Goal: Task Accomplishment & Management: Complete application form

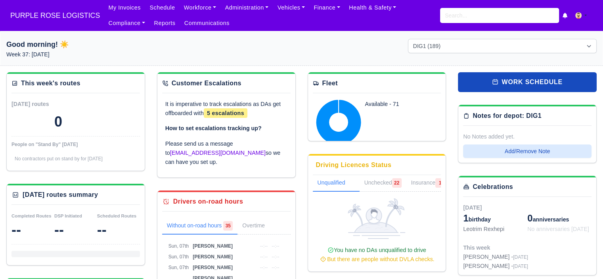
click at [234, 33] on div "Good morning! ☀️ Week 37: Monday, September 8 DIG1 (189) DAK1 (1) GIMD (25)" at bounding box center [301, 48] width 603 height 35
click at [200, 10] on link "Workforce" at bounding box center [200, 7] width 41 height 15
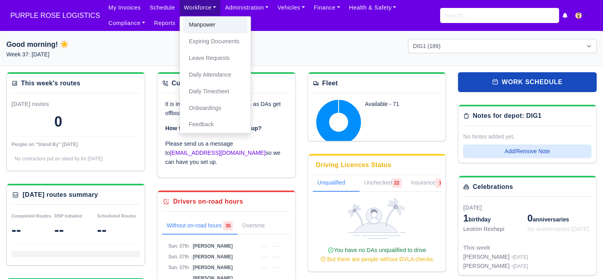
click at [196, 29] on link "Manpower" at bounding box center [215, 25] width 64 height 17
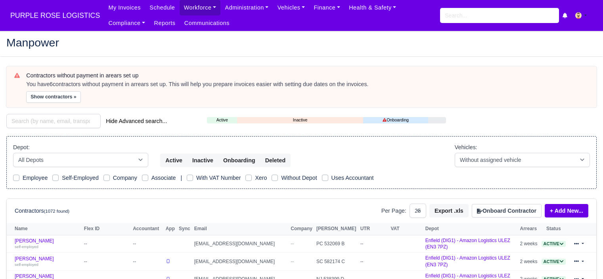
select select "25"
click at [513, 207] on button "Onboard Contractor" at bounding box center [507, 210] width 70 height 13
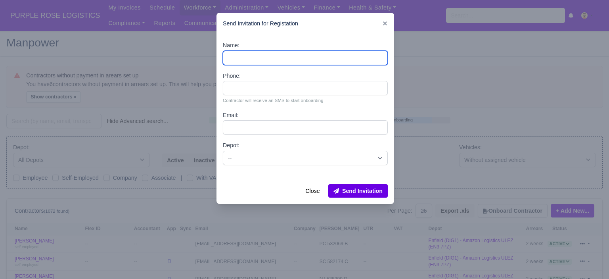
drag, startPoint x: 292, startPoint y: 63, endPoint x: 262, endPoint y: 46, distance: 34.5
click at [292, 63] on input "Name:" at bounding box center [305, 58] width 165 height 14
click at [273, 58] on input "Name:" at bounding box center [305, 58] width 165 height 14
paste input "Mahdi Said Ali Abdulla"
drag, startPoint x: 265, startPoint y: 58, endPoint x: 246, endPoint y: 58, distance: 19.1
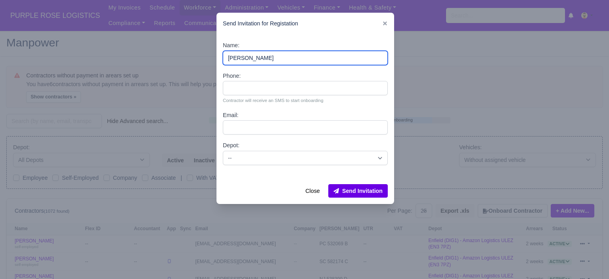
click at [246, 58] on input "Mahdi Said Ali Abdulla" at bounding box center [305, 58] width 165 height 14
type input "Mahdi Abdulla"
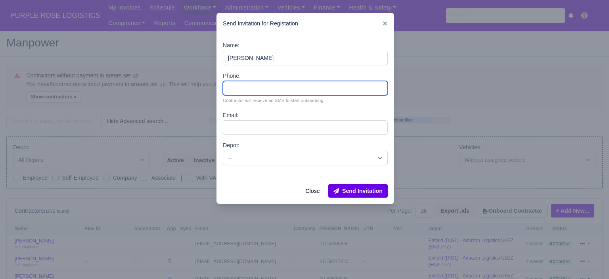
click at [263, 87] on input "Phone:" at bounding box center [305, 88] width 165 height 14
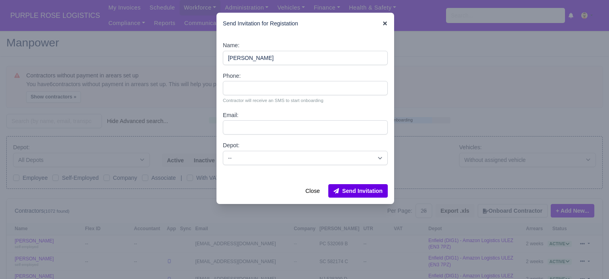
click at [386, 23] on icon at bounding box center [385, 23] width 4 height 4
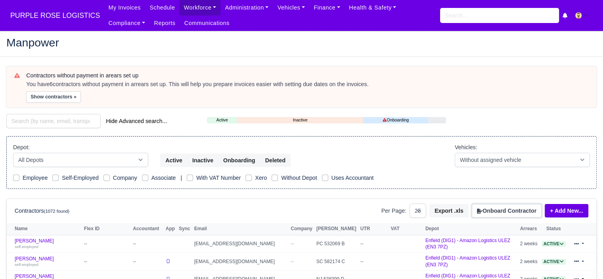
click at [497, 204] on button "Onboard Contractor" at bounding box center [507, 210] width 70 height 13
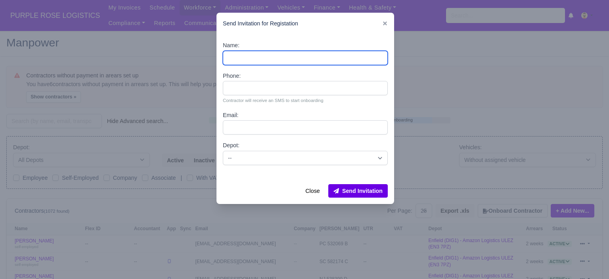
click at [257, 60] on input "Name:" at bounding box center [305, 58] width 165 height 14
paste input "Omari Andrews-Donaldson"
drag, startPoint x: 267, startPoint y: 58, endPoint x: 283, endPoint y: 58, distance: 15.9
click at [267, 58] on input "Omari Andrews-Donaldson" at bounding box center [305, 58] width 165 height 14
type input "Omari Donaldson"
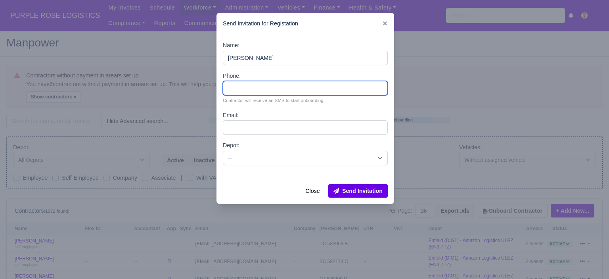
click at [267, 88] on input "Phone:" at bounding box center [305, 88] width 165 height 14
paste input "44 7391 565345"
type input "44 7391 565345"
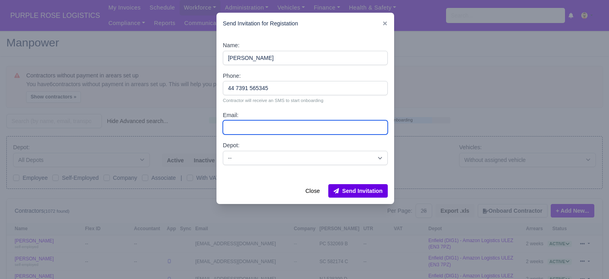
click at [266, 127] on input "Email:" at bounding box center [305, 127] width 165 height 14
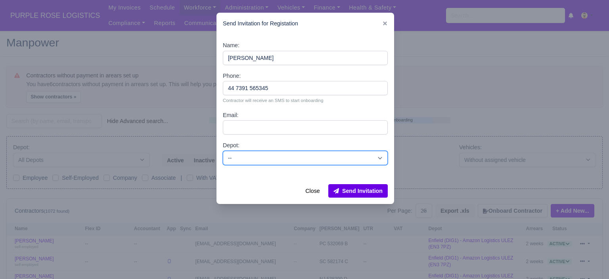
click at [240, 156] on select "-- Enfield (DIG1) - Amazon Logistics ULEZ (EN3 7PZ) Harlow (DHW1) - Amazon Logi…" at bounding box center [305, 158] width 165 height 14
select select "5"
click at [223, 151] on select "-- Enfield (DIG1) - Amazon Logistics ULEZ (EN3 7PZ) Harlow (DHW1) - Amazon Logi…" at bounding box center [305, 158] width 165 height 14
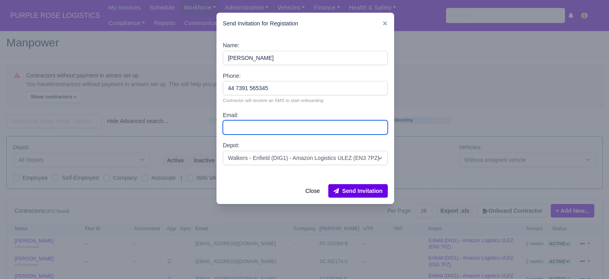
click at [265, 130] on input "Email:" at bounding box center [305, 127] width 165 height 14
paste input "oandrews2806@gmail.com"
type input "oandrews2806@gmail.com"
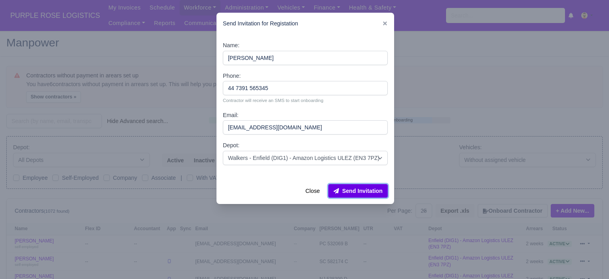
click at [353, 190] on button "Send Invitation" at bounding box center [358, 190] width 60 height 13
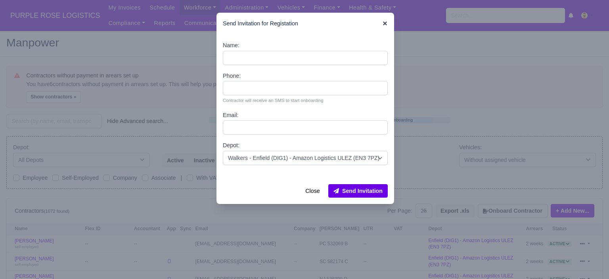
click at [386, 24] on icon at bounding box center [385, 23] width 4 height 4
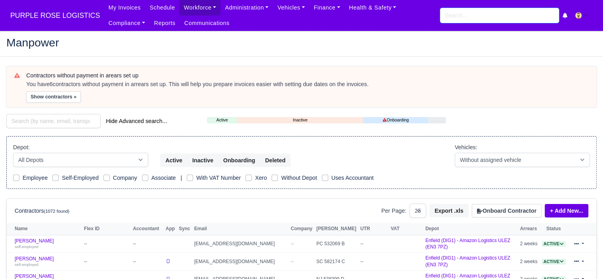
click at [495, 13] on input "search" at bounding box center [499, 15] width 119 height 15
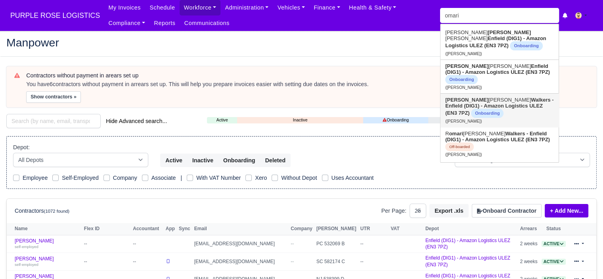
click at [505, 111] on link "Omari Donaldson Walkers - Enfield (DIG1) - Amazon Logistics ULEZ (EN3 7PZ) Onbo…" at bounding box center [500, 110] width 118 height 33
type input "Omari Donaldson"
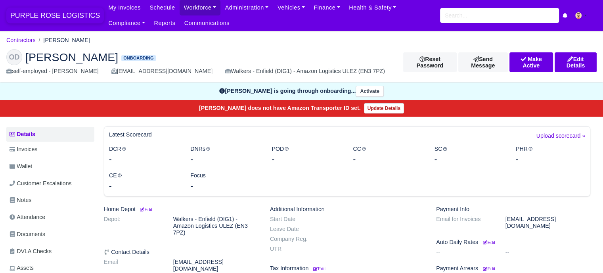
click at [46, 15] on span "PURPLE ROSE LOGISTICS" at bounding box center [55, 16] width 98 height 16
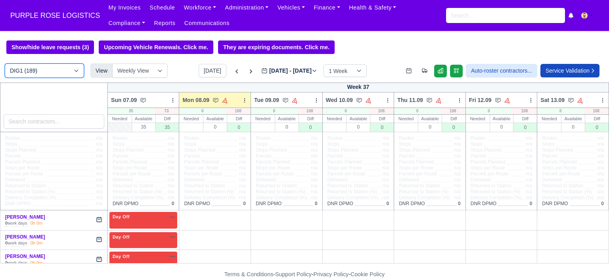
click at [78, 70] on select "DIG1 (189) DAK1 (1) GIMD (25)" at bounding box center [44, 70] width 79 height 14
click at [77, 70] on select "DIG1 (189) DAK1 (1) GIMD (25)" at bounding box center [44, 70] width 79 height 14
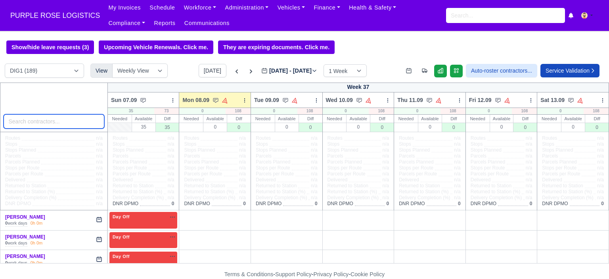
click at [35, 122] on input "search" at bounding box center [54, 121] width 101 height 14
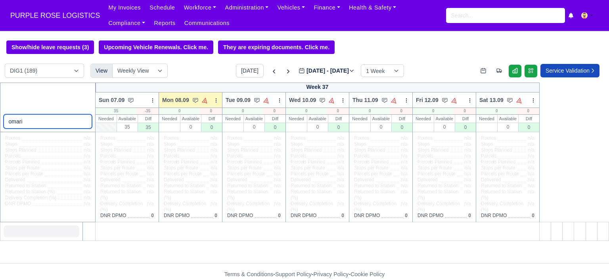
type input "omari"
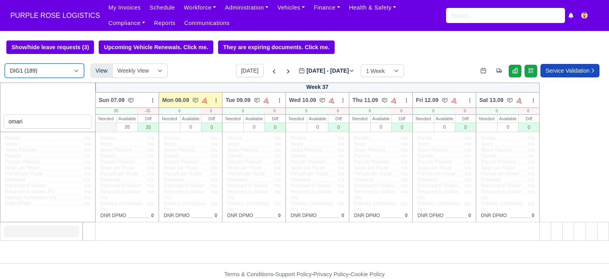
click at [75, 74] on select "DIG1 (189) DAK1 (1) GIMD (25)" at bounding box center [44, 70] width 79 height 14
select select "5"
click at [5, 64] on select "DIG1 (189) DAK1 (1) GIMD (25)" at bounding box center [44, 70] width 79 height 14
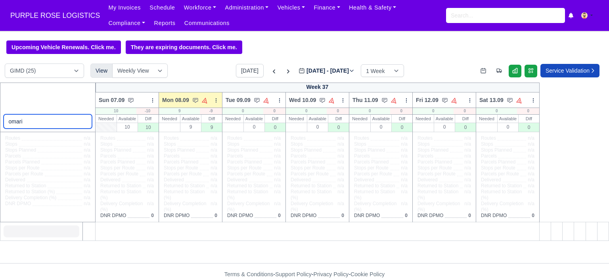
click at [30, 123] on input "omari" at bounding box center [48, 121] width 89 height 14
click at [36, 121] on input "omari" at bounding box center [48, 121] width 89 height 14
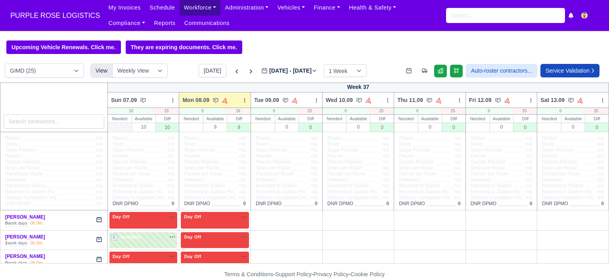
click at [192, 4] on link "Workforce" at bounding box center [200, 7] width 41 height 15
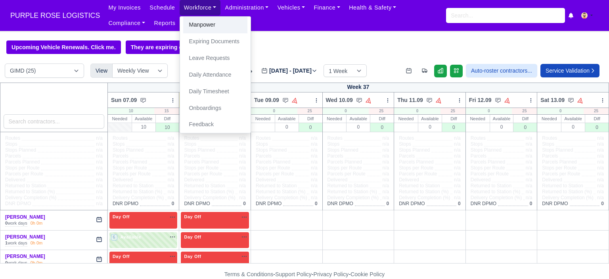
click at [206, 29] on link "Manpower" at bounding box center [215, 25] width 64 height 17
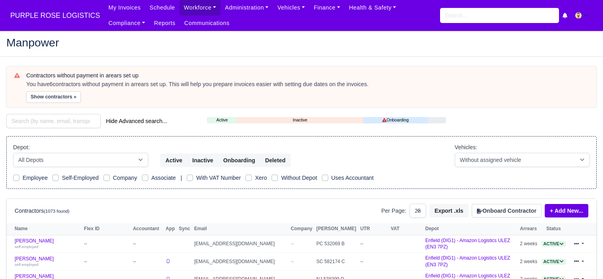
select select "25"
click at [520, 208] on button "Onboard Contractor" at bounding box center [507, 210] width 70 height 13
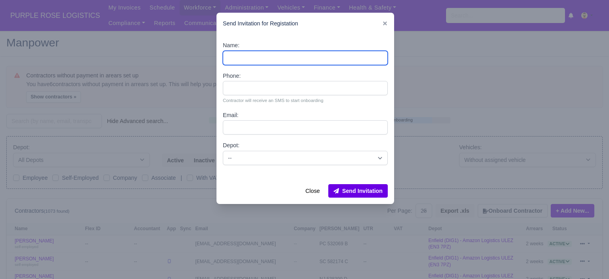
click at [262, 56] on input "Name:" at bounding box center [305, 58] width 165 height 14
paste input "[PERSON_NAME] [PERSON_NAME]"
drag, startPoint x: 263, startPoint y: 58, endPoint x: 246, endPoint y: 58, distance: 16.7
click at [246, 58] on input "Aminul Islam Mohammad" at bounding box center [305, 58] width 165 height 14
type input "[PERSON_NAME]"
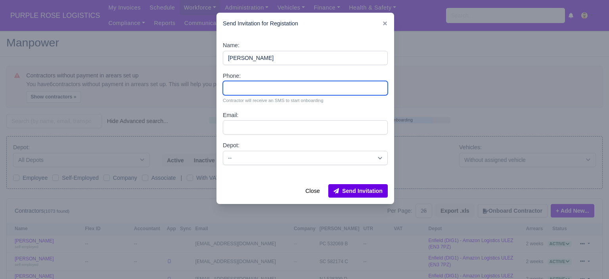
click at [276, 90] on input "Phone:" at bounding box center [305, 88] width 165 height 14
click at [257, 90] on input "Phone:" at bounding box center [305, 88] width 165 height 14
paste input "44 7597 256550"
type input "44 7597 256550"
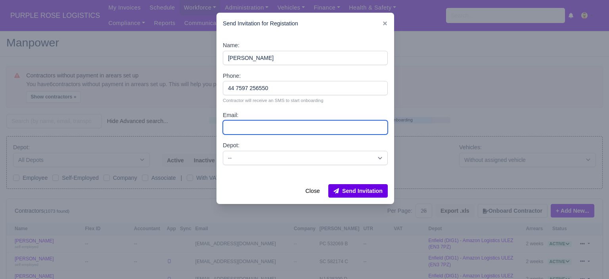
drag, startPoint x: 252, startPoint y: 124, endPoint x: 250, endPoint y: 114, distance: 10.4
click at [252, 124] on input "Email:" at bounding box center [305, 127] width 165 height 14
click at [255, 127] on input "Email:" at bounding box center [305, 127] width 165 height 14
paste input "[EMAIL_ADDRESS][DOMAIN_NAME]"
type input "[EMAIL_ADDRESS][DOMAIN_NAME]"
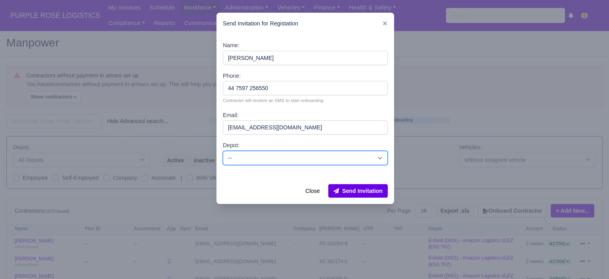
click at [284, 161] on select "-- Enfield (DIG1) - Amazon Logistics ULEZ (EN3 7PZ) Harlow (DHW1) - Amazon Logi…" at bounding box center [305, 158] width 165 height 14
select select "5"
click at [223, 151] on select "-- Enfield (DIG1) - Amazon Logistics ULEZ (EN3 7PZ) Harlow (DHW1) - Amazon Logi…" at bounding box center [305, 158] width 165 height 14
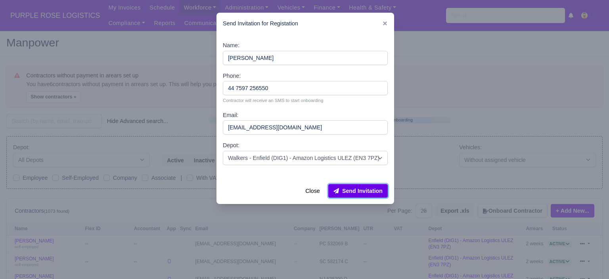
click at [359, 191] on button "Send Invitation" at bounding box center [358, 190] width 60 height 13
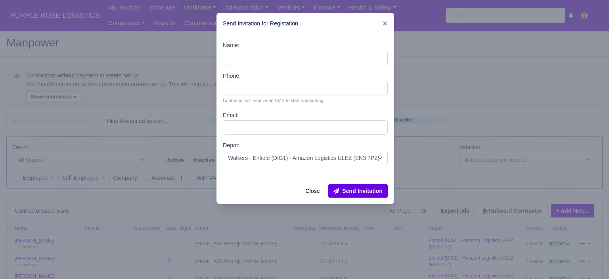
click at [465, 82] on div at bounding box center [304, 139] width 609 height 279
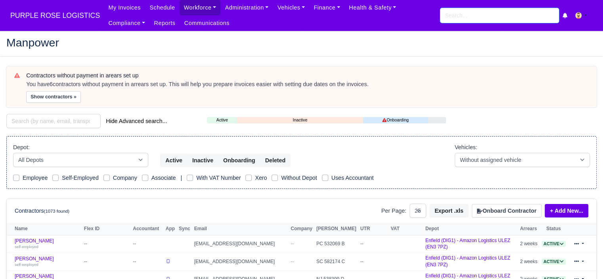
click at [474, 10] on input "search" at bounding box center [499, 15] width 119 height 15
type input "aminul"
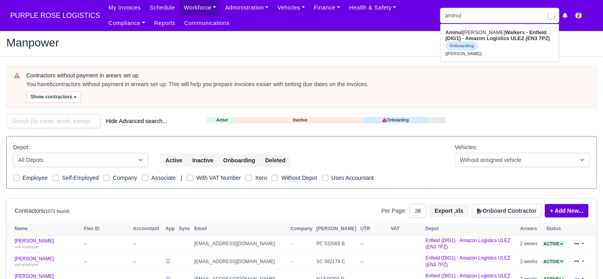
type input "aminul Mohammad"
click at [515, 40] on strong "Walkers - Enfield (DIG1) - Amazon Logistics ULEZ (EN3 7PZ)" at bounding box center [498, 35] width 105 height 12
type input "[PERSON_NAME]"
